Goal: Use online tool/utility: Utilize a website feature to perform a specific function

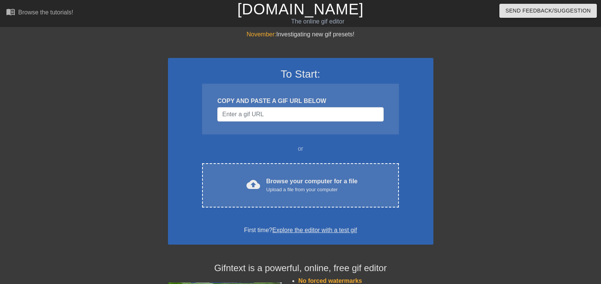
scroll to position [38, 0]
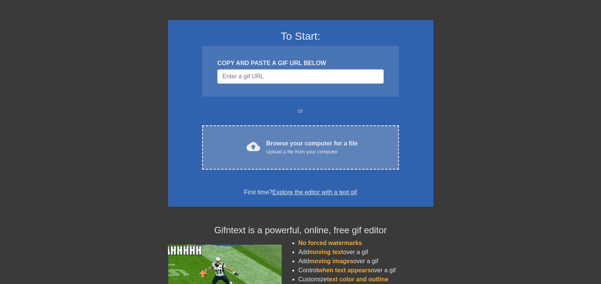
click at [270, 153] on div "Upload a file from your computer" at bounding box center [311, 152] width 91 height 8
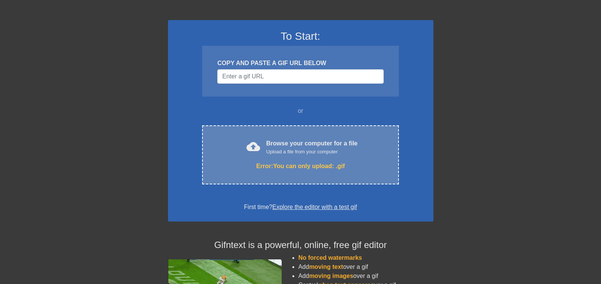
click at [303, 161] on div "cloud_upload Browse your computer for a file Upload a file from your computer E…" at bounding box center [300, 154] width 196 height 59
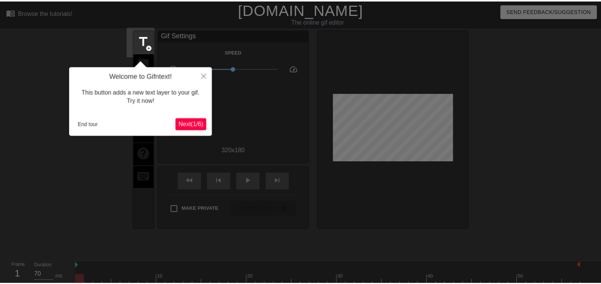
scroll to position [19, 0]
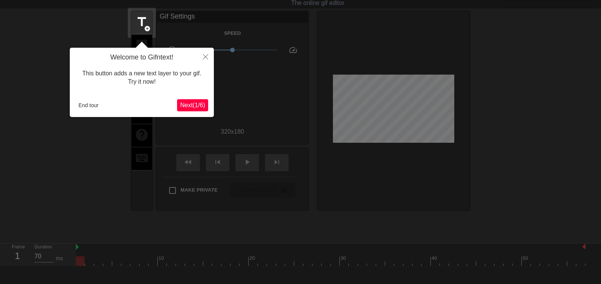
click at [201, 47] on div at bounding box center [142, 45] width 144 height 6
click at [202, 55] on button "Close" at bounding box center [205, 56] width 17 height 17
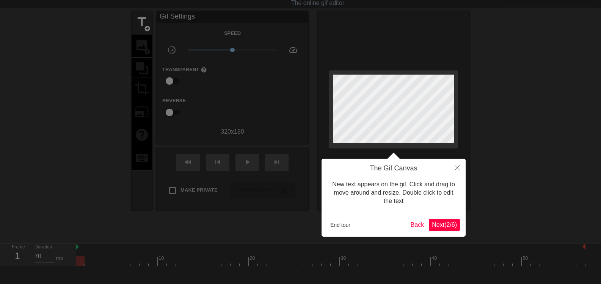
scroll to position [0, 0]
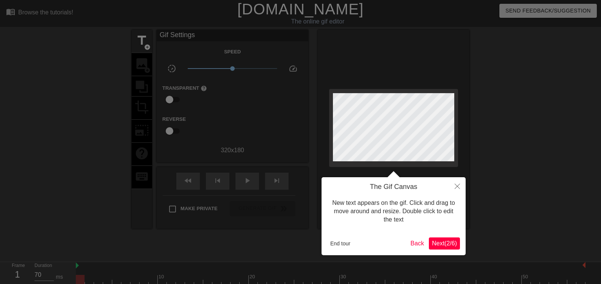
click at [446, 238] on button "Next ( 2 / 6 )" at bounding box center [444, 244] width 31 height 12
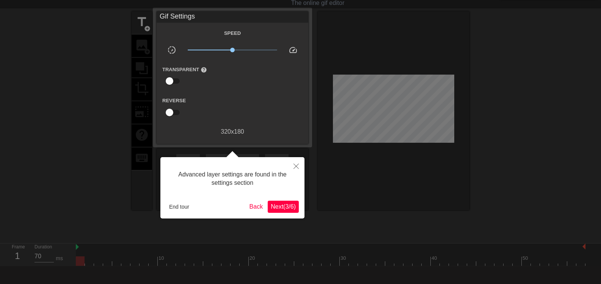
click at [275, 205] on span "Next ( 3 / 6 )" at bounding box center [283, 207] width 25 height 6
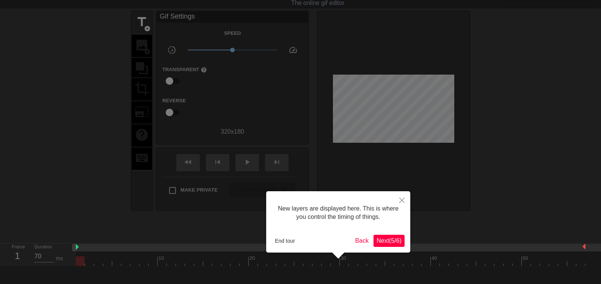
scroll to position [6, 0]
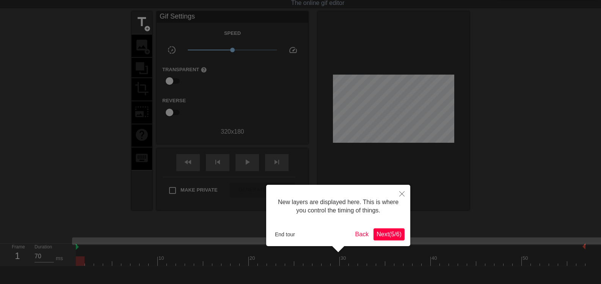
click at [391, 235] on span "Next ( 5 / 6 )" at bounding box center [388, 234] width 25 height 6
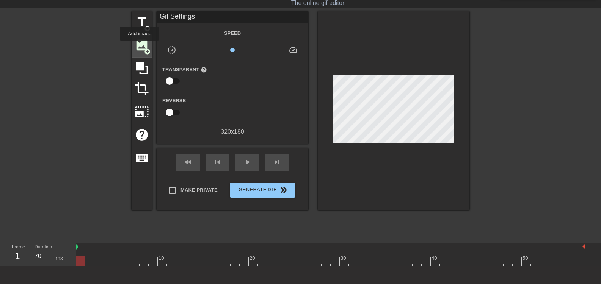
click at [139, 46] on span "image" at bounding box center [142, 45] width 14 height 14
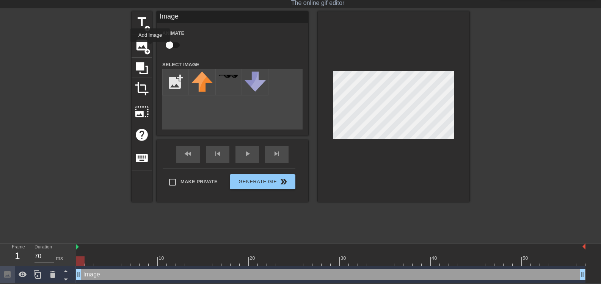
scroll to position [0, 0]
click at [180, 85] on input "file" at bounding box center [176, 82] width 26 height 26
drag, startPoint x: 318, startPoint y: 92, endPoint x: 384, endPoint y: 167, distance: 99.7
click at [384, 167] on div at bounding box center [394, 106] width 152 height 191
click at [327, 172] on div at bounding box center [394, 106] width 152 height 191
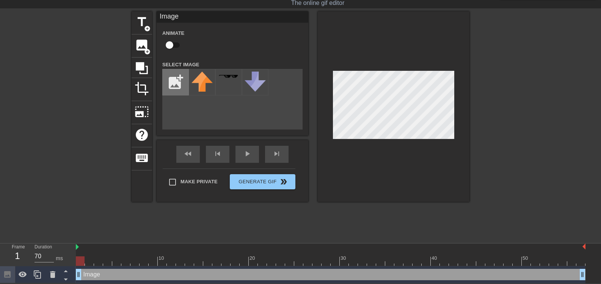
click at [172, 79] on input "file" at bounding box center [176, 82] width 26 height 26
